Goal: Navigation & Orientation: Understand site structure

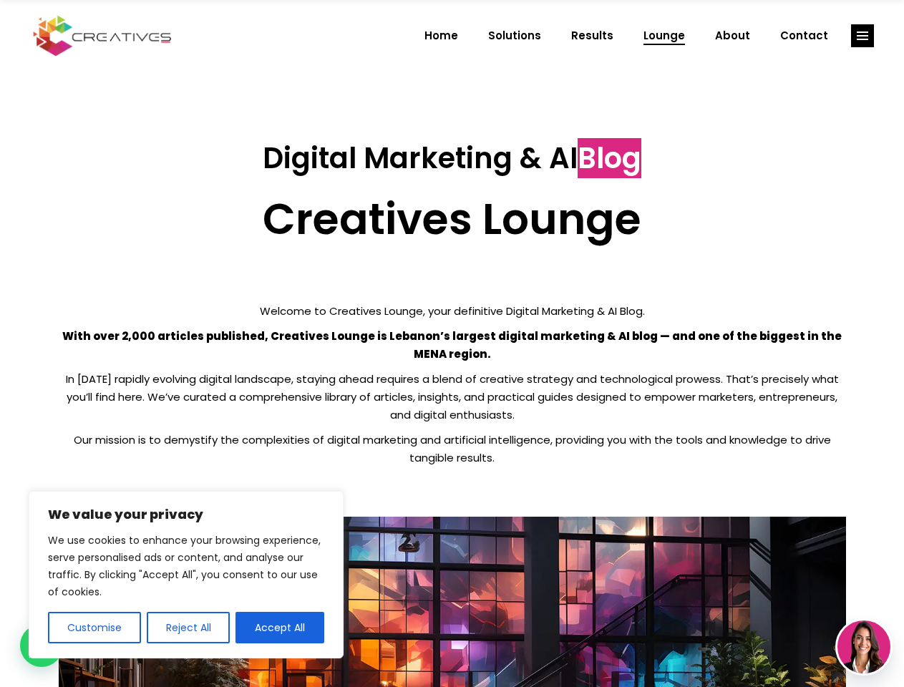
click at [452, 343] on p "With over 2,000 articles published, Creatives Lounge is Lebanon’s largest digit…" at bounding box center [452, 345] width 787 height 36
click at [94, 628] on button "Customise" at bounding box center [94, 627] width 93 height 31
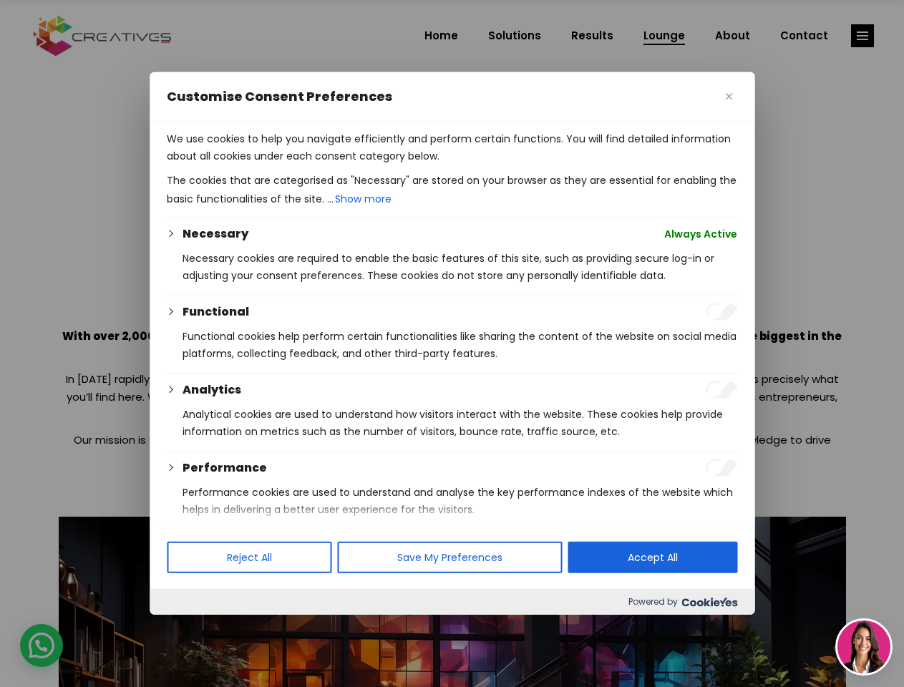
click at [187, 628] on div at bounding box center [452, 343] width 904 height 687
click at [280, 165] on p "We use cookies to help you navigate efficiently and perform certain functions. …" at bounding box center [452, 147] width 570 height 34
click at [862, 36] on div at bounding box center [452, 343] width 904 height 687
click at [864, 647] on img at bounding box center [863, 646] width 53 height 53
